Goal: Task Accomplishment & Management: Complete application form

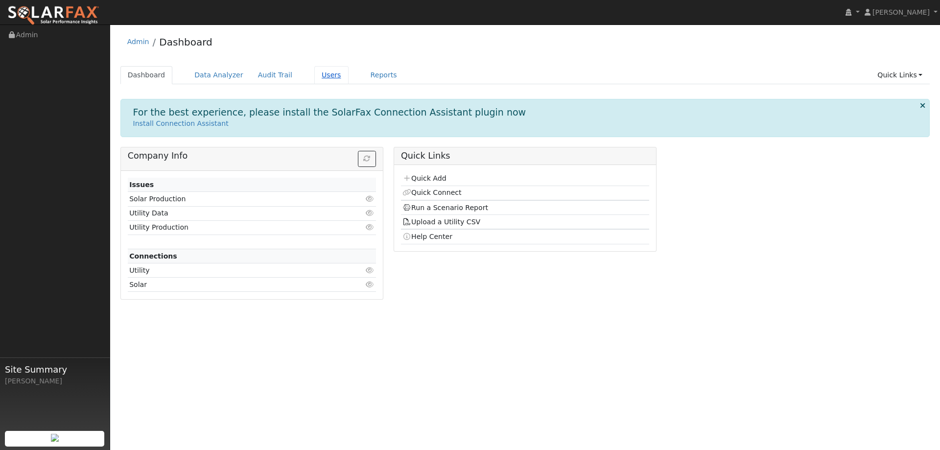
click at [314, 80] on link "Users" at bounding box center [331, 75] width 34 height 18
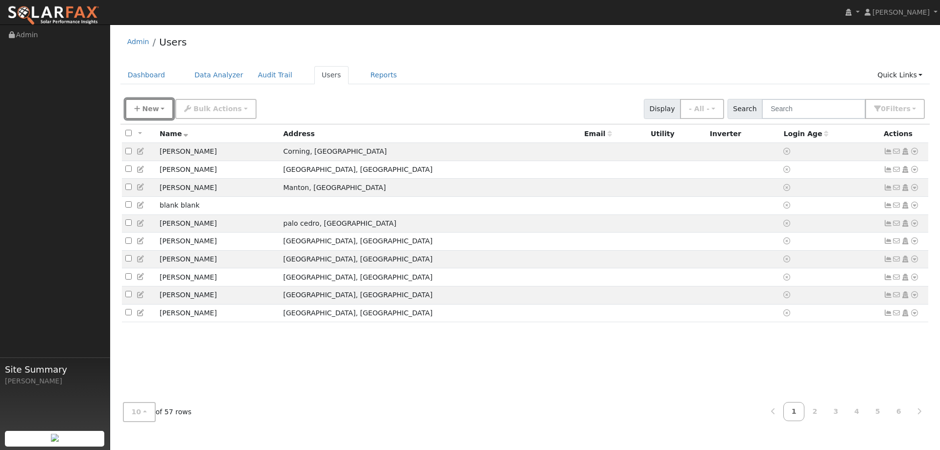
click at [160, 102] on button "New" at bounding box center [149, 109] width 48 height 20
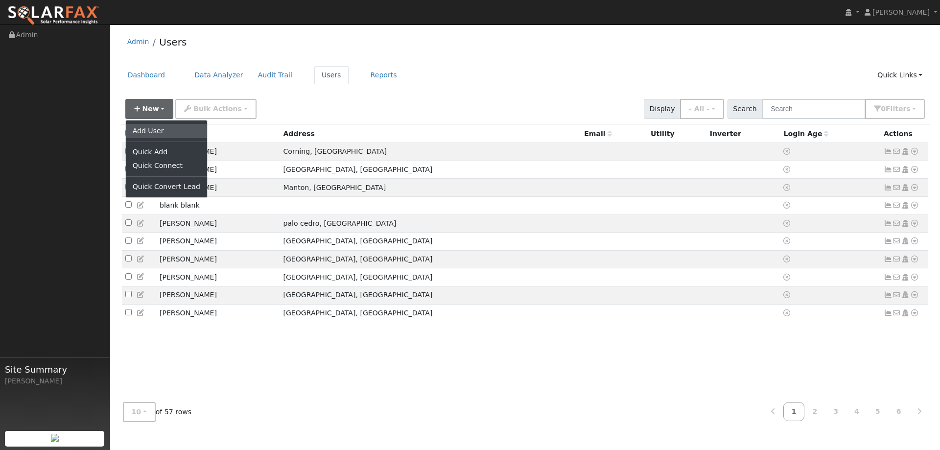
click at [157, 127] on link "Add User" at bounding box center [166, 131] width 81 height 14
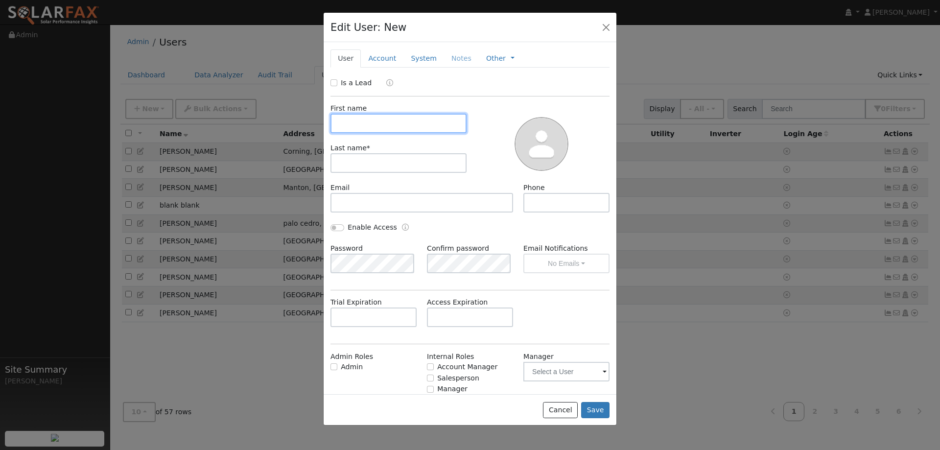
click at [344, 120] on input "text" at bounding box center [399, 124] width 136 height 20
type input "[PERSON_NAME]"
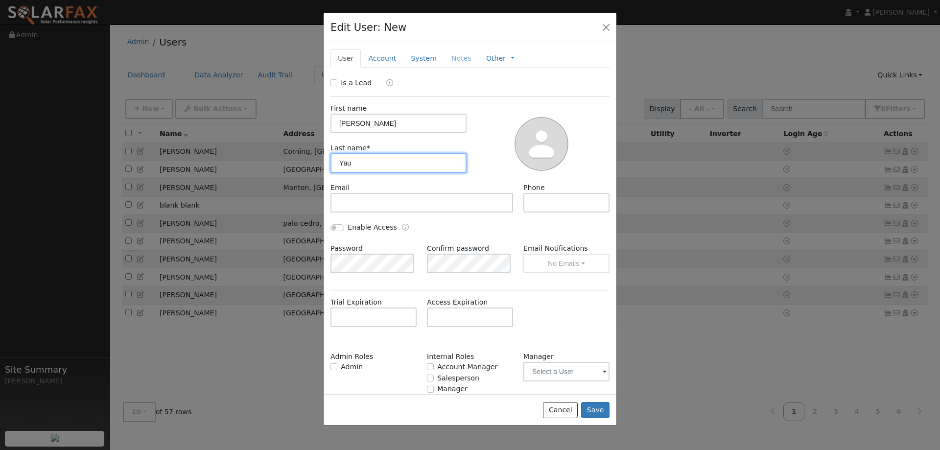
type input "Yau"
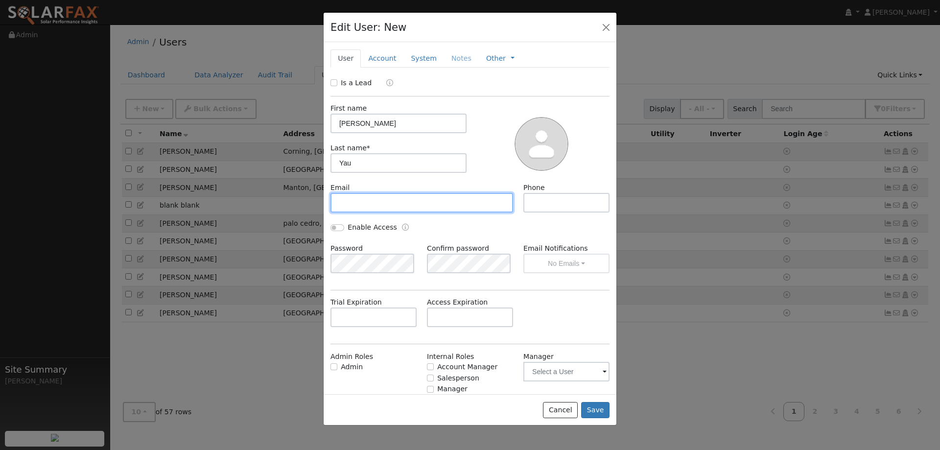
click at [345, 194] on input "text" at bounding box center [422, 203] width 183 height 20
type input "[PERSON_NAME][EMAIL_ADDRESS][DOMAIN_NAME]"
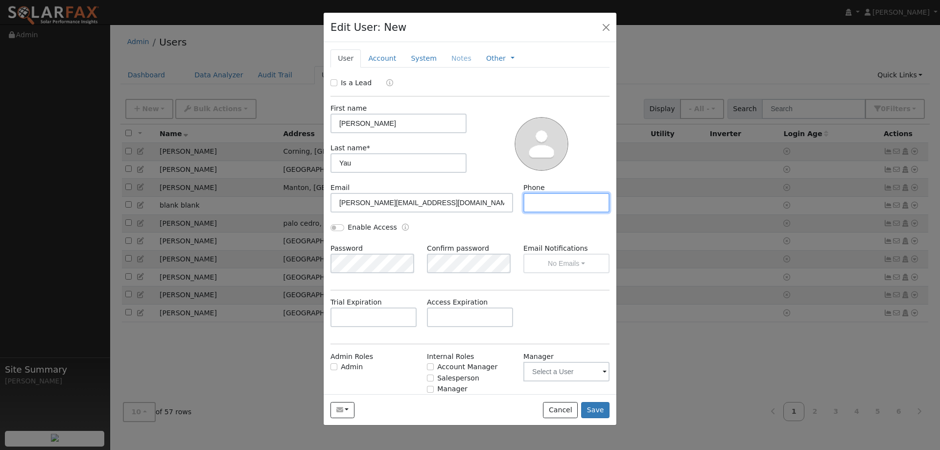
click at [563, 205] on input "text" at bounding box center [566, 203] width 86 height 20
click at [340, 230] on input "Enable Access" at bounding box center [338, 227] width 14 height 7
checkbox input "true"
click at [372, 343] on div "Is a Lead First name [PERSON_NAME] Last name * [PERSON_NAME] Email [PERSON_NAME…" at bounding box center [470, 247] width 279 height 338
click at [427, 377] on input "Salesperson" at bounding box center [430, 378] width 7 height 7
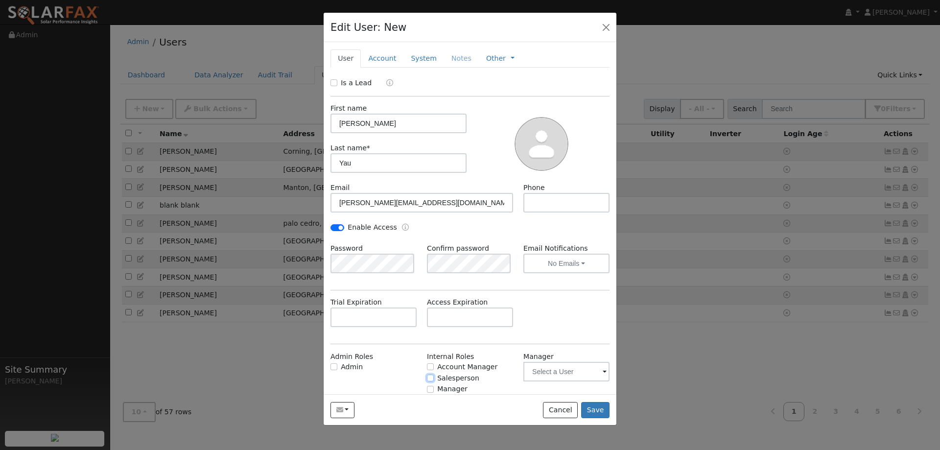
checkbox input "true"
click at [577, 375] on input "text" at bounding box center [566, 372] width 86 height 20
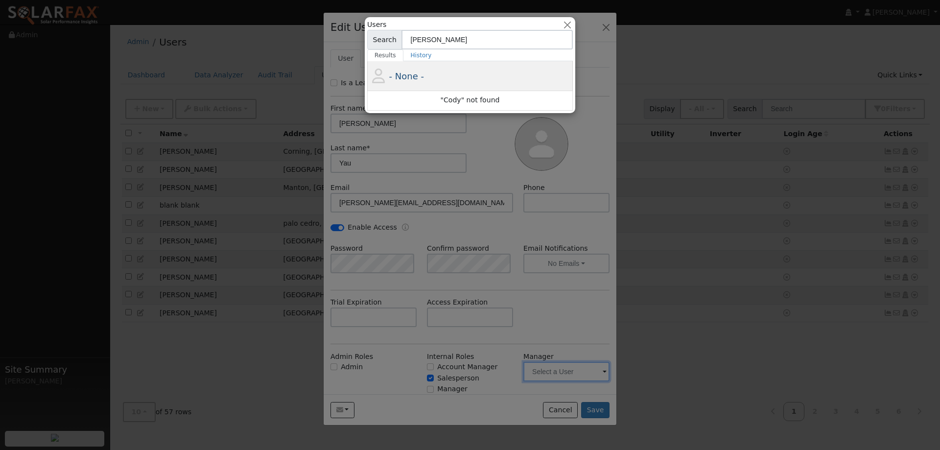
type input "[PERSON_NAME]"
click at [412, 75] on span "- None -" at bounding box center [406, 76] width 35 height 10
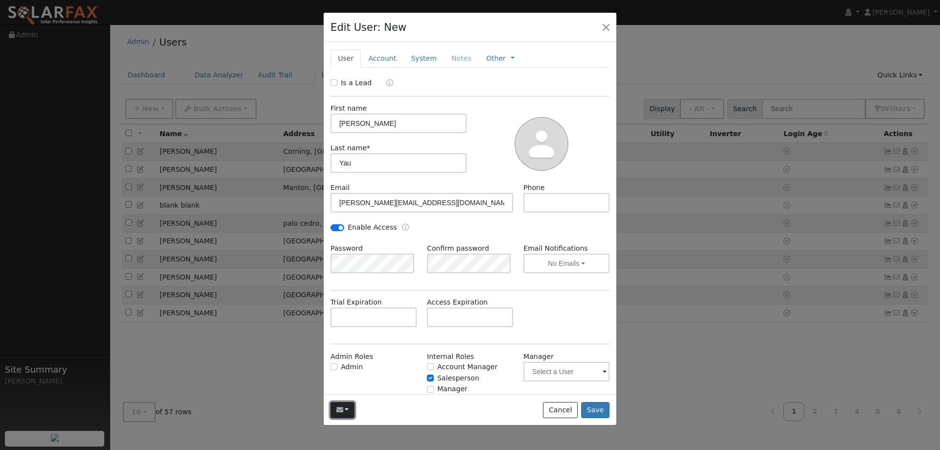
click at [338, 413] on icon "button" at bounding box center [339, 409] width 7 height 7
click at [385, 399] on div "Send Email... Email Templates Global Templates 30-Day Access Notification Compa…" at bounding box center [470, 409] width 293 height 31
click at [342, 229] on input "Enable Access" at bounding box center [338, 227] width 14 height 7
checkbox input "true"
click at [514, 228] on div "Enable Access" at bounding box center [470, 232] width 289 height 21
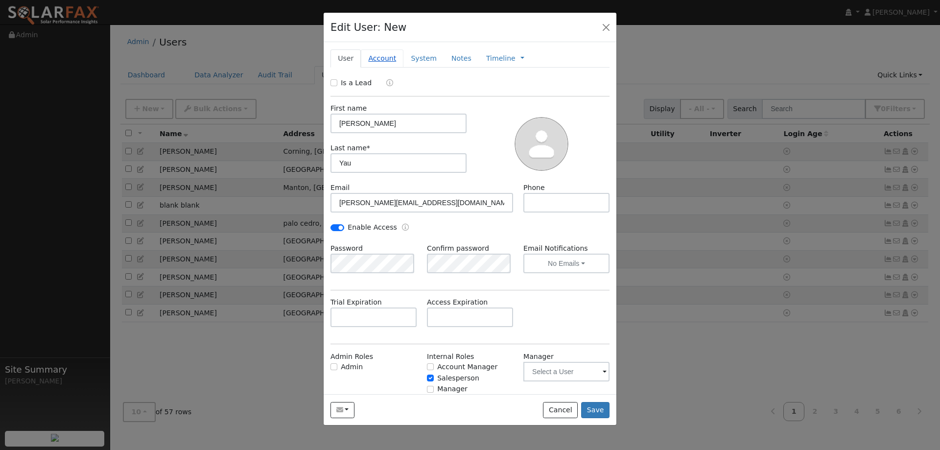
click at [385, 59] on link "Account" at bounding box center [382, 58] width 43 height 18
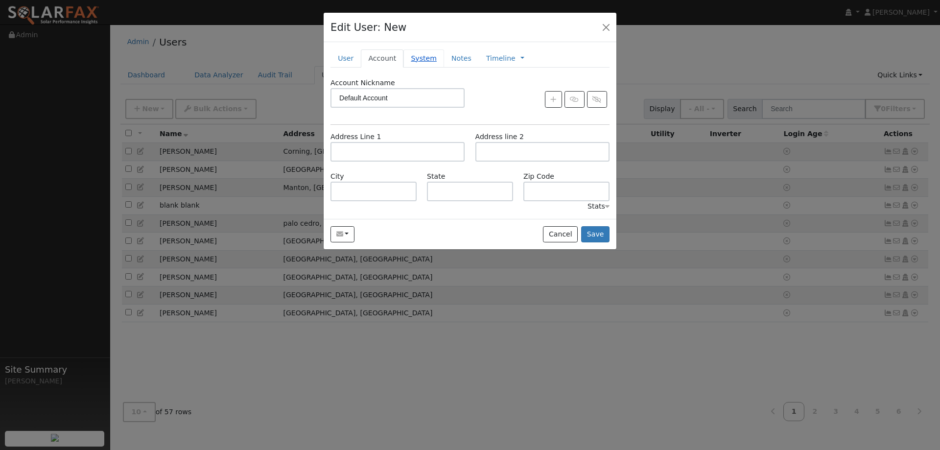
click at [406, 56] on link "System" at bounding box center [424, 58] width 41 height 18
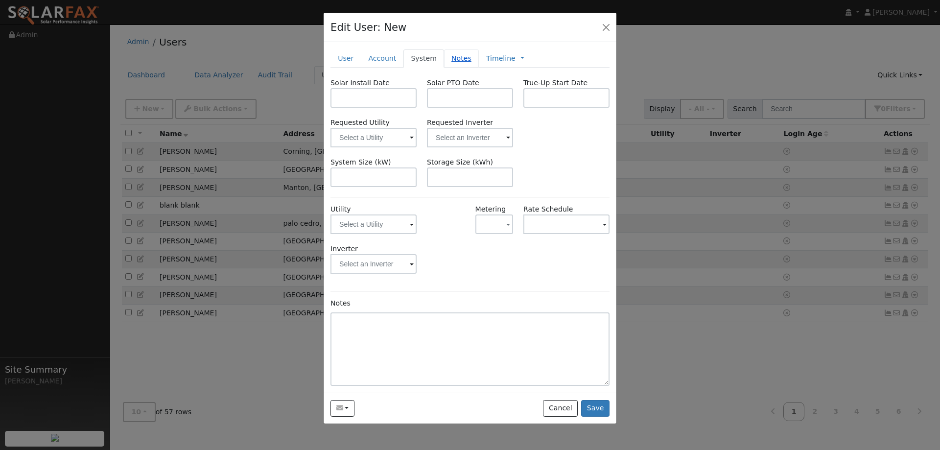
click at [446, 59] on link "Notes" at bounding box center [461, 58] width 35 height 18
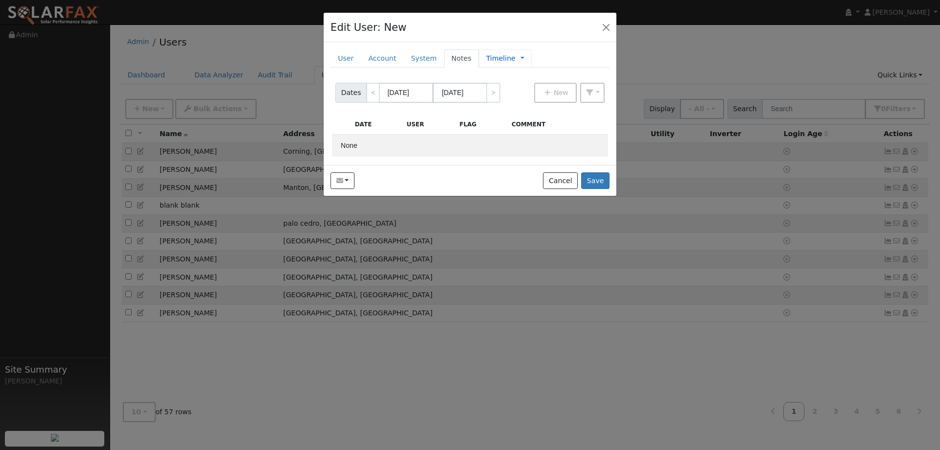
click at [486, 60] on link "Timeline" at bounding box center [500, 58] width 29 height 10
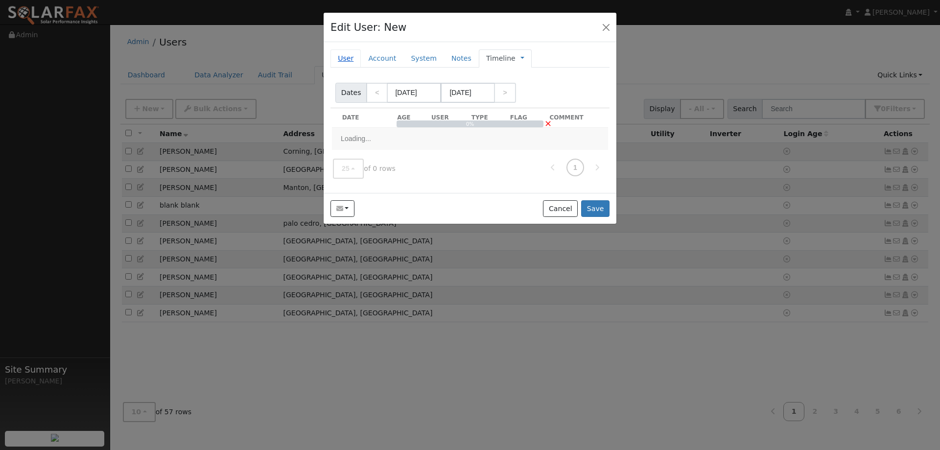
click at [351, 59] on link "User" at bounding box center [346, 58] width 30 height 18
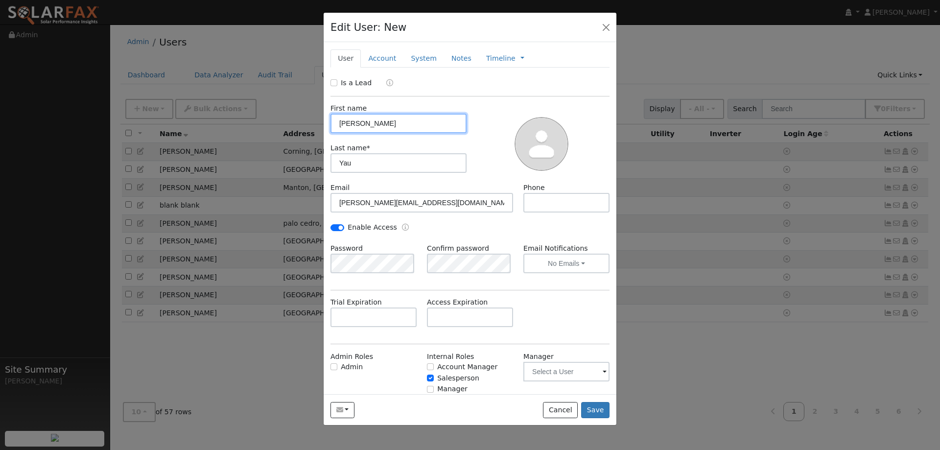
scroll to position [28, 0]
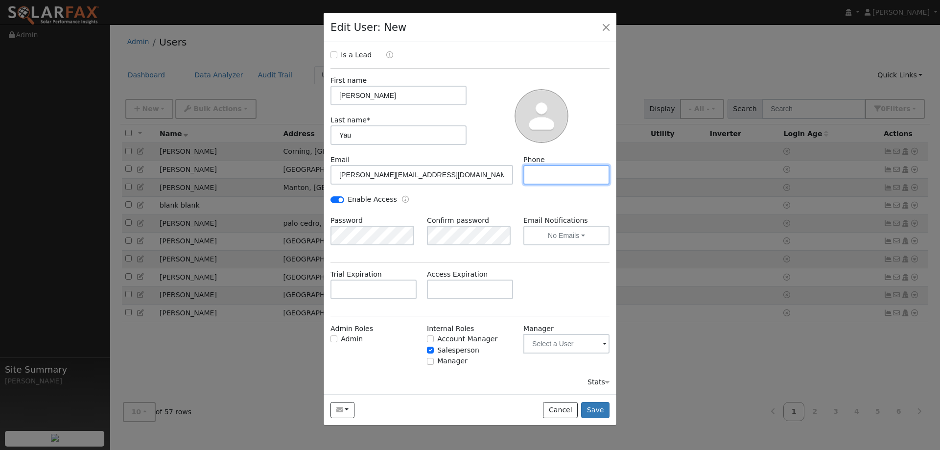
click at [535, 175] on input "text" at bounding box center [566, 175] width 86 height 20
type input "5102067351"
click at [606, 407] on button "Save" at bounding box center [595, 410] width 28 height 17
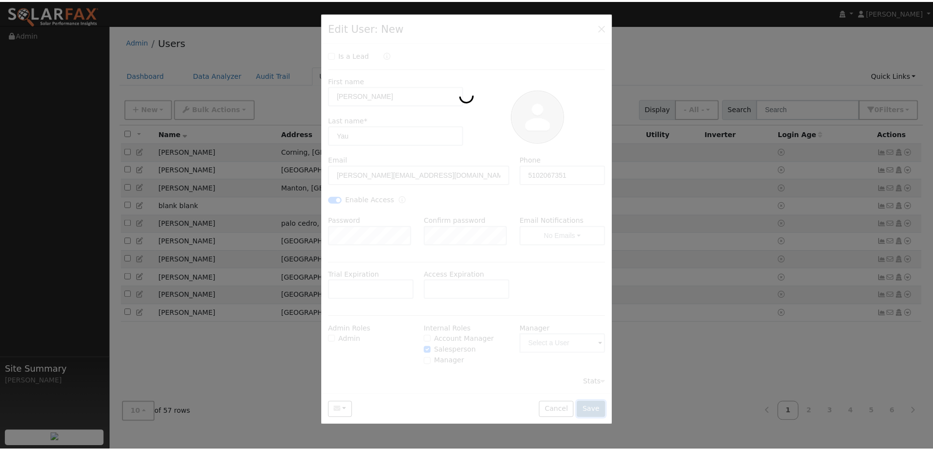
scroll to position [0, 0]
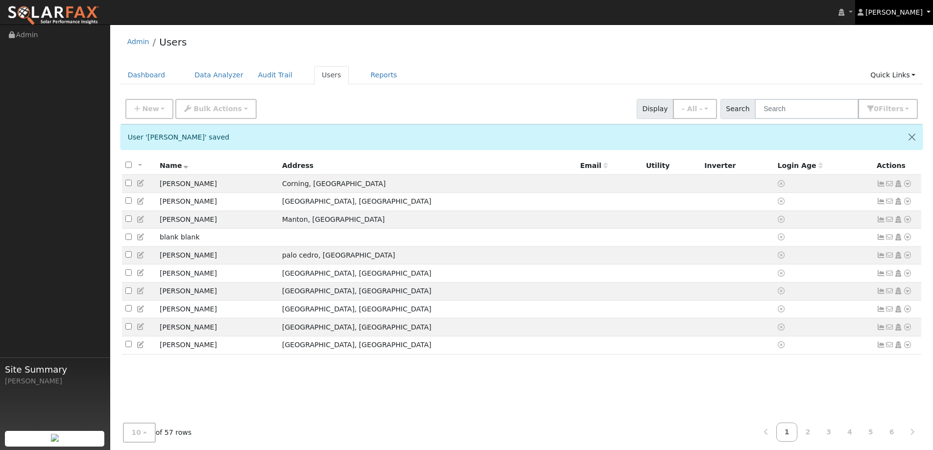
click at [928, 14] on link "[PERSON_NAME]" at bounding box center [894, 12] width 78 height 24
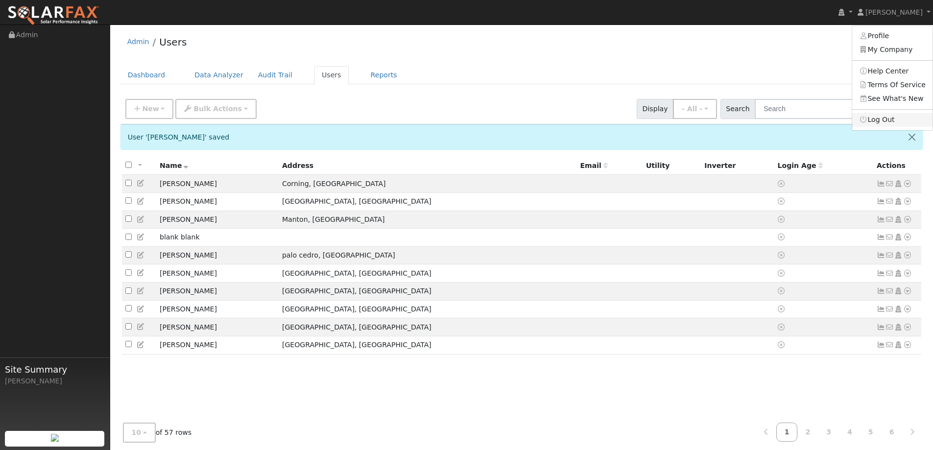
click at [886, 113] on link "Log Out" at bounding box center [892, 120] width 80 height 14
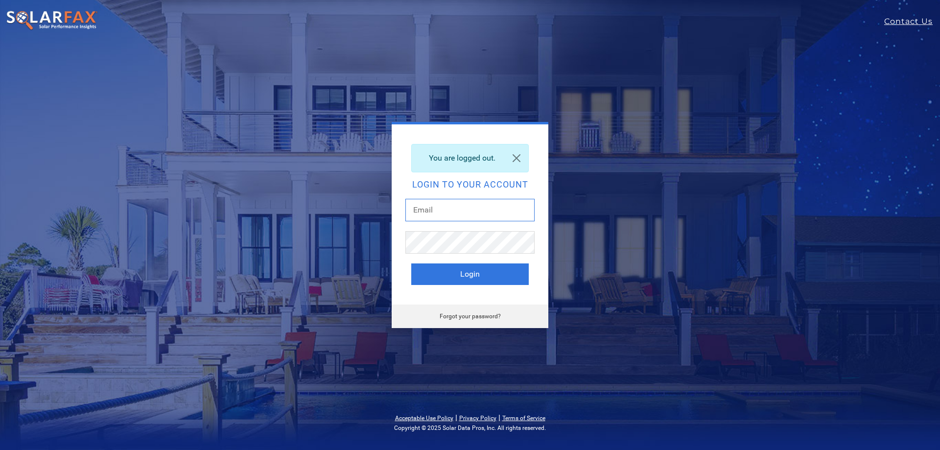
click at [494, 214] on input "text" at bounding box center [469, 210] width 129 height 23
type input "Tony@thatsonpoint.net"
click at [435, 270] on button "Login" at bounding box center [470, 274] width 118 height 22
